Goal: Find contact information: Find contact information

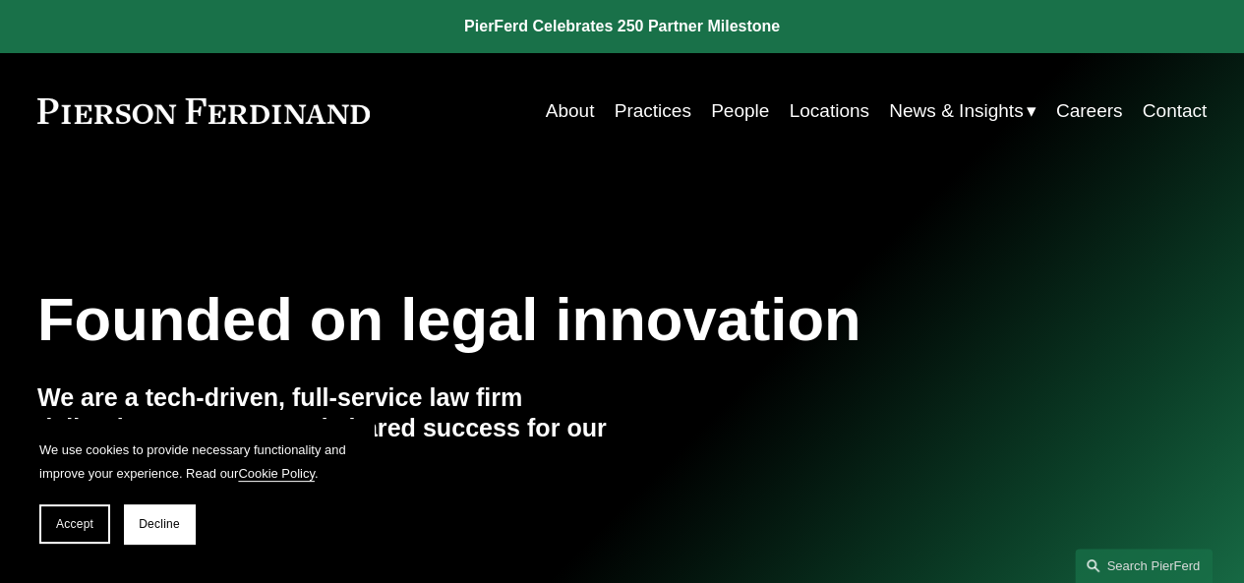
click at [1196, 113] on link "Contact" at bounding box center [1175, 110] width 65 height 37
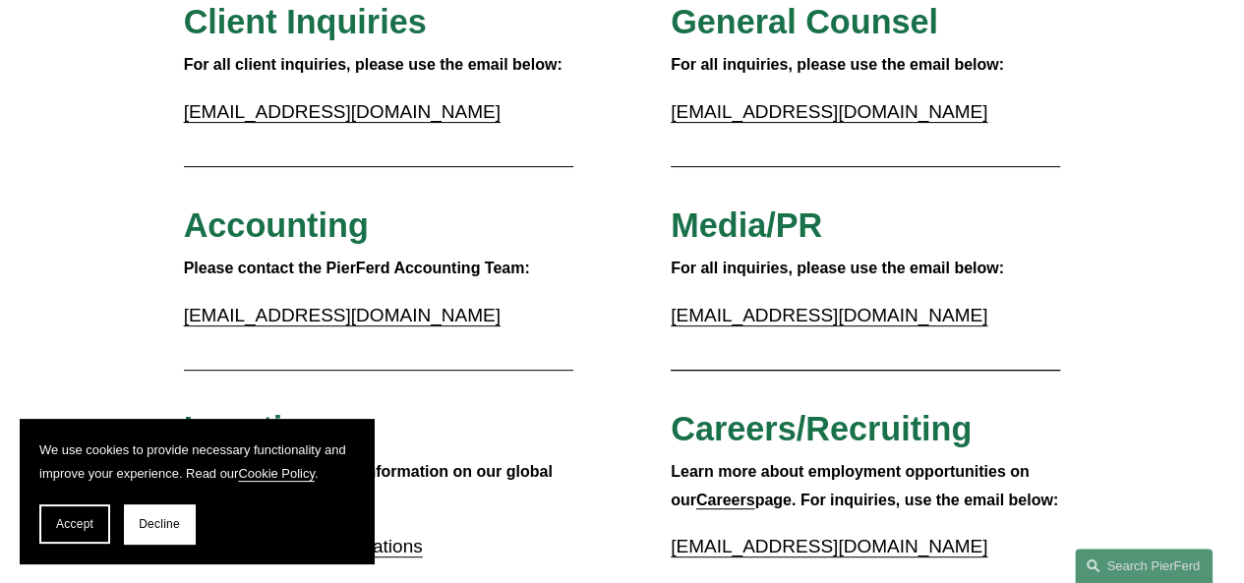
scroll to position [240, 0]
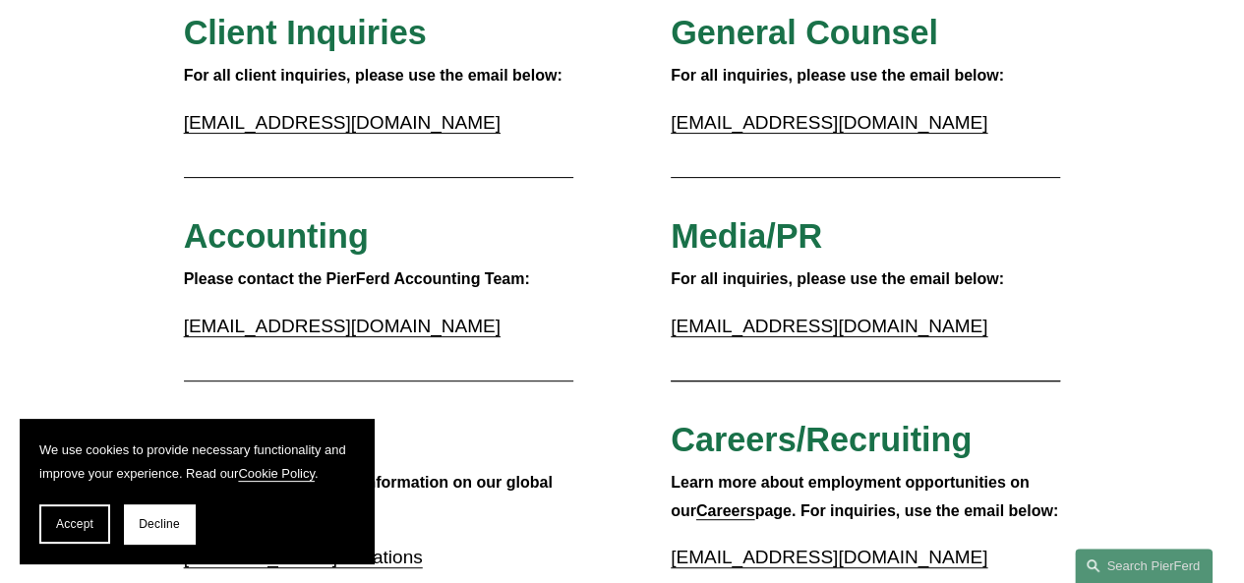
click at [352, 127] on link "[EMAIL_ADDRESS][DOMAIN_NAME]" at bounding box center [342, 122] width 317 height 21
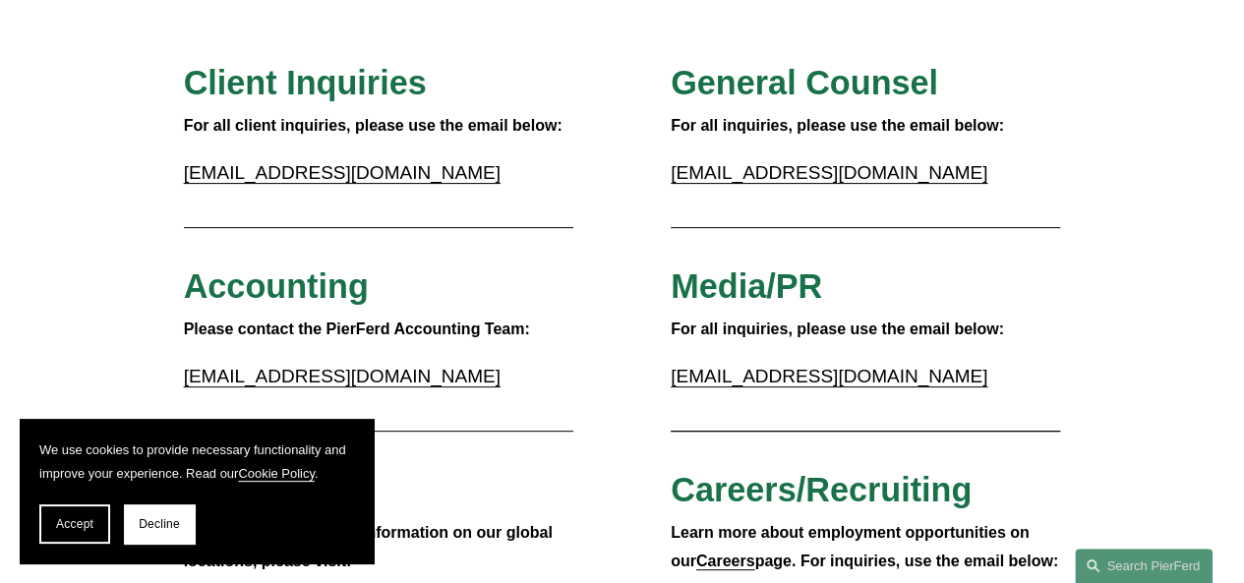
scroll to position [0, 0]
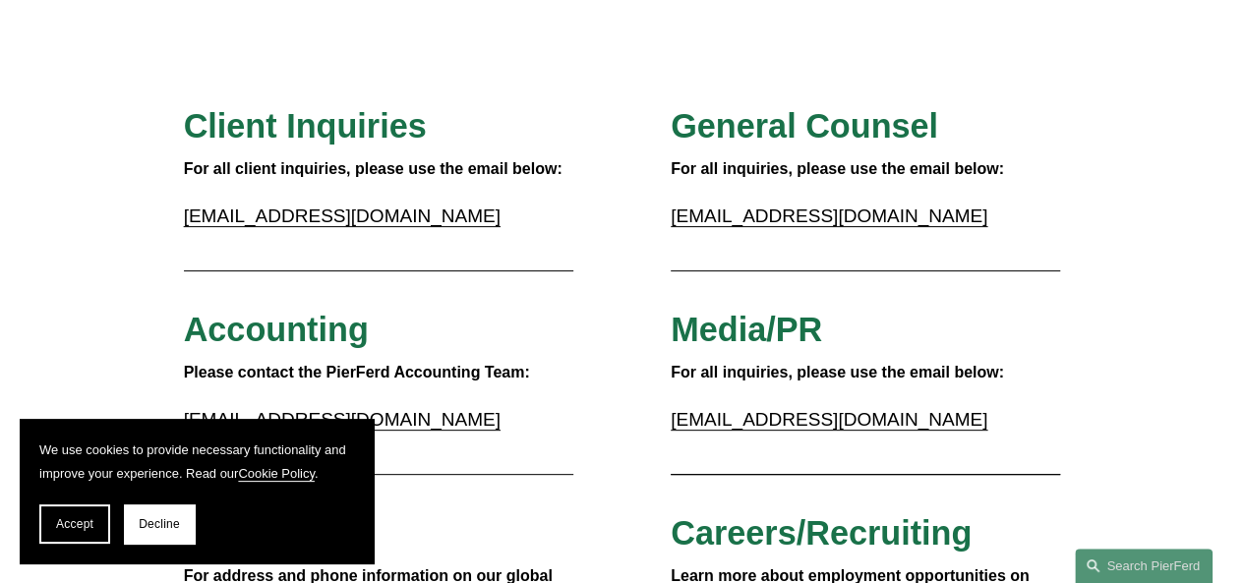
scroll to position [144, 0]
